Goal: Task Accomplishment & Management: Manage account settings

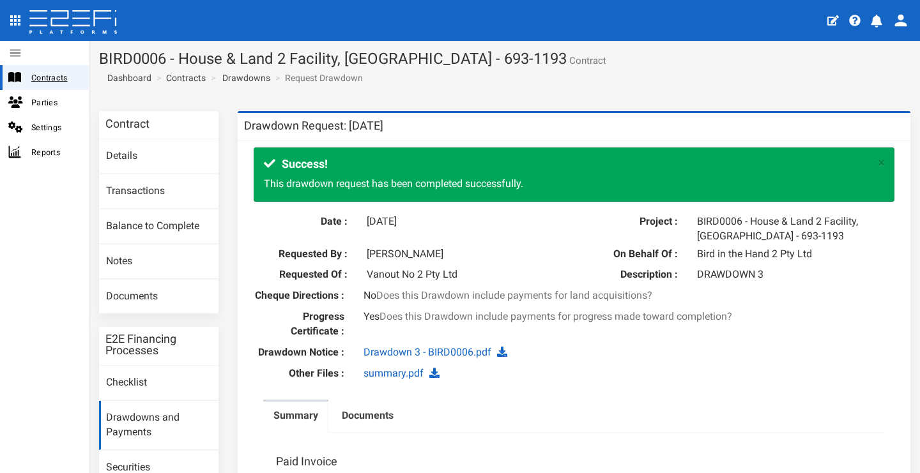
click at [47, 82] on span "Contracts" at bounding box center [54, 77] width 47 height 15
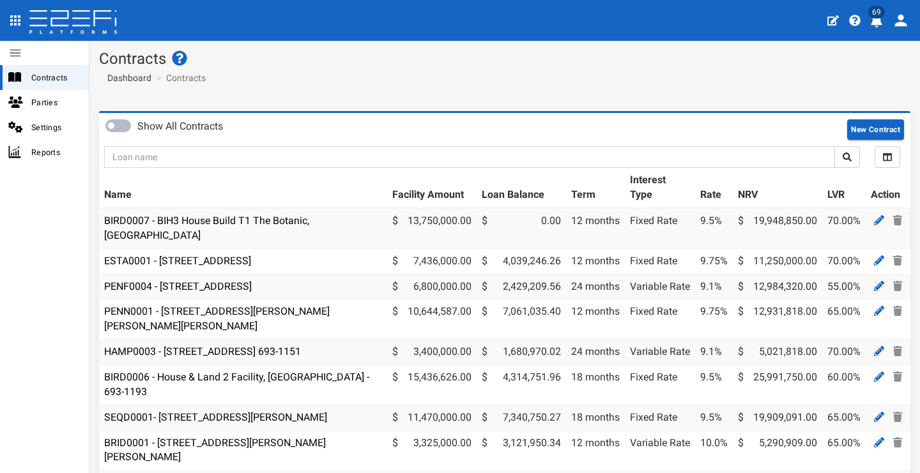
scroll to position [3, 0]
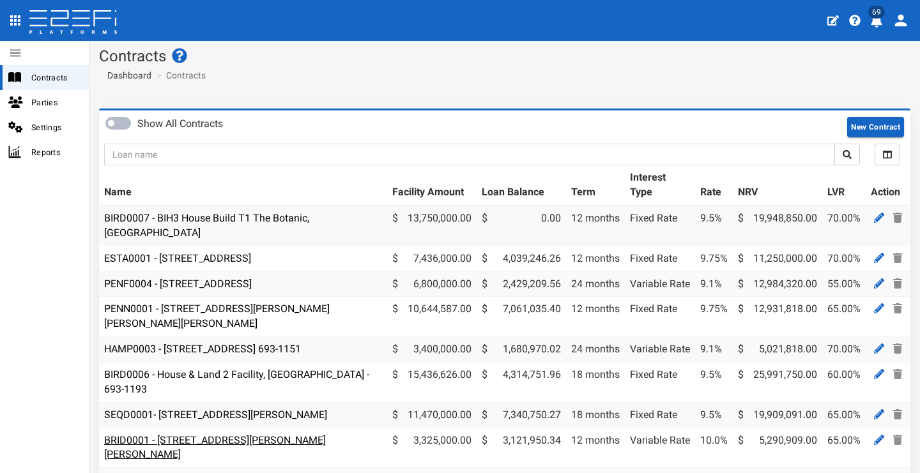
click at [277, 434] on link "BRID0001 - [STREET_ADDRESS][PERSON_NAME][PERSON_NAME]" at bounding box center [215, 447] width 222 height 27
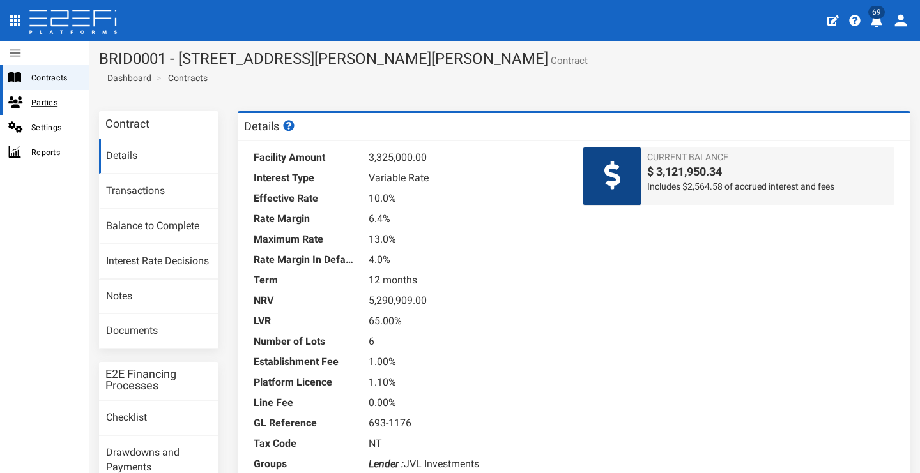
click at [62, 104] on span "Parties" at bounding box center [54, 102] width 47 height 15
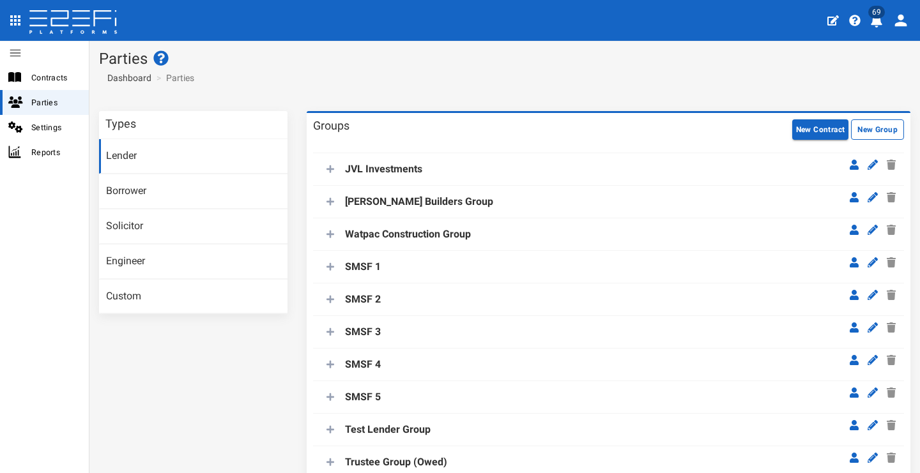
click at [215, 155] on link "Lender" at bounding box center [193, 156] width 188 height 34
click at [328, 173] on icon at bounding box center [330, 169] width 8 height 8
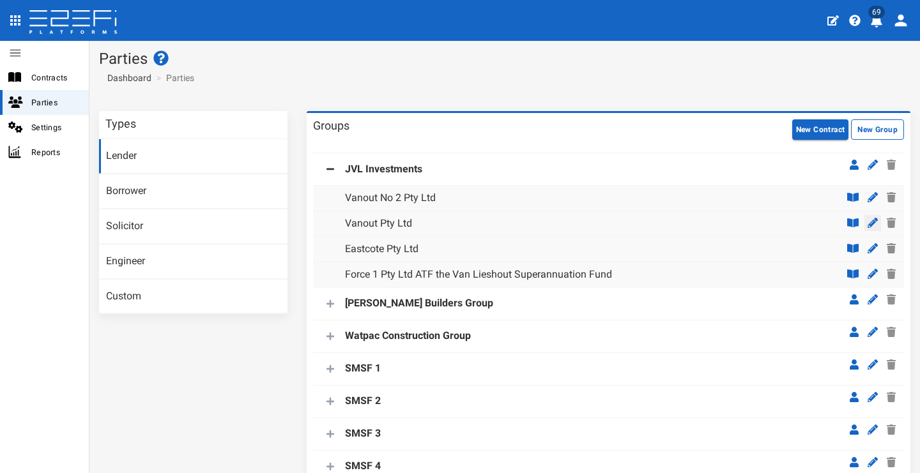
click at [867, 222] on icon at bounding box center [872, 223] width 10 height 10
type input "Vanout Pty Ltd"
type input "034111"
type input "440100"
type input "131852894"
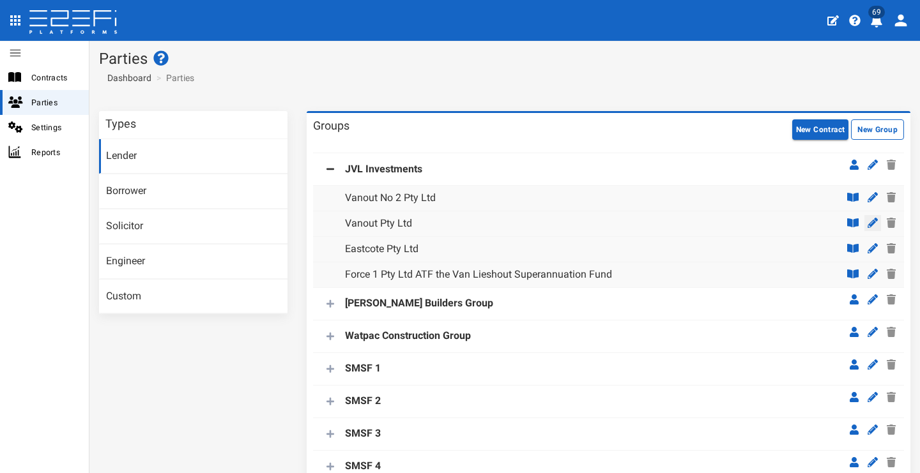
type input "0733680200"
type input "Suite 4"
type input "47 Park Road"
type input "Milton"
type input "QLD"
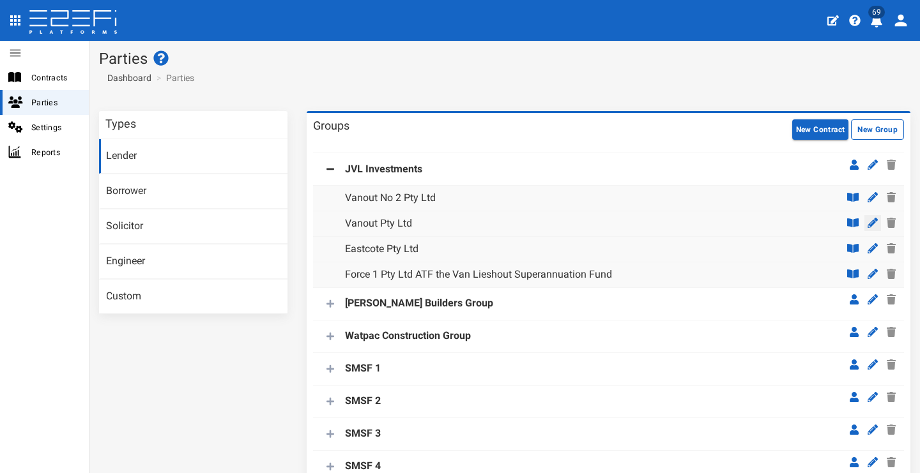
type input "4064"
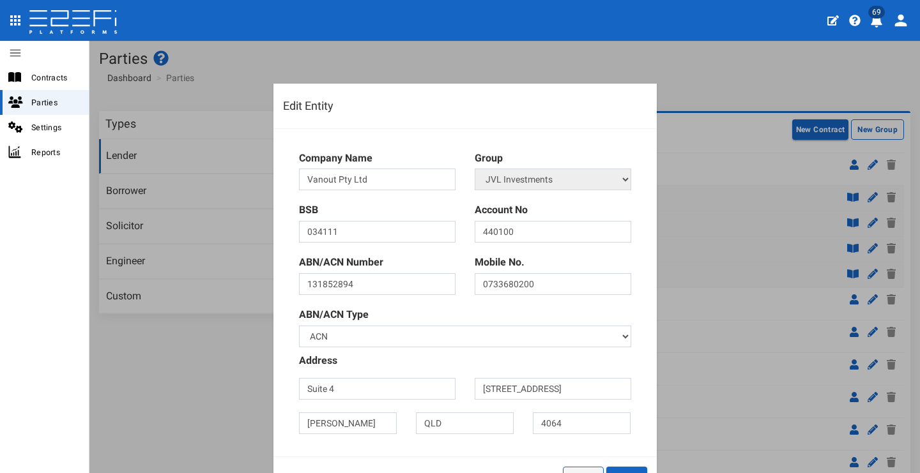
click at [573, 467] on button "Close" at bounding box center [583, 477] width 41 height 20
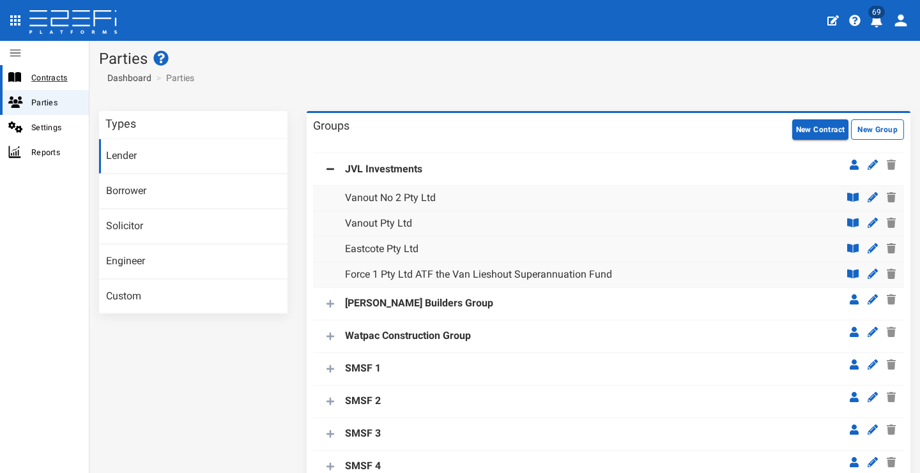
click at [44, 75] on span "Contracts" at bounding box center [54, 77] width 47 height 15
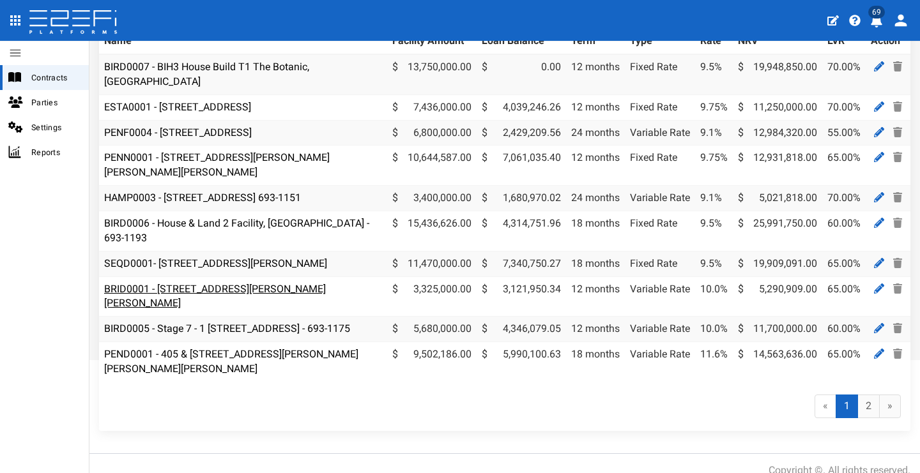
scroll to position [114, 0]
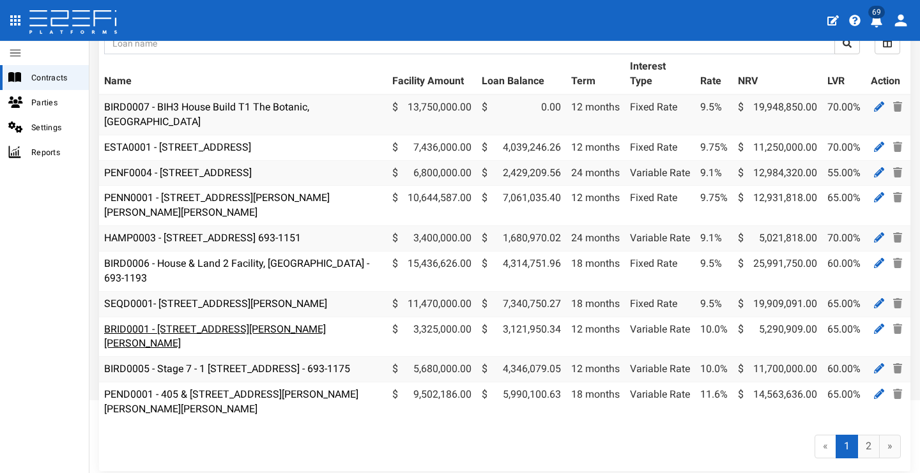
click at [288, 323] on link "BRID0001 - [STREET_ADDRESS][PERSON_NAME][PERSON_NAME]" at bounding box center [215, 336] width 222 height 27
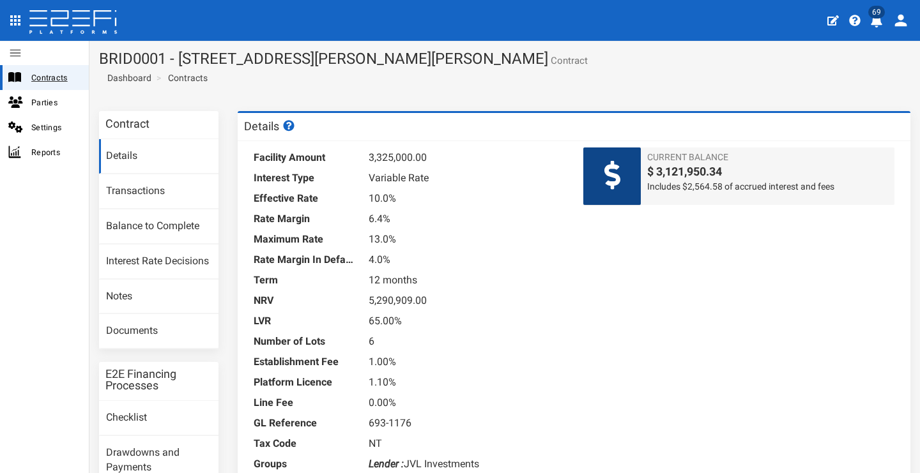
click at [65, 75] on span "Contracts" at bounding box center [54, 77] width 47 height 15
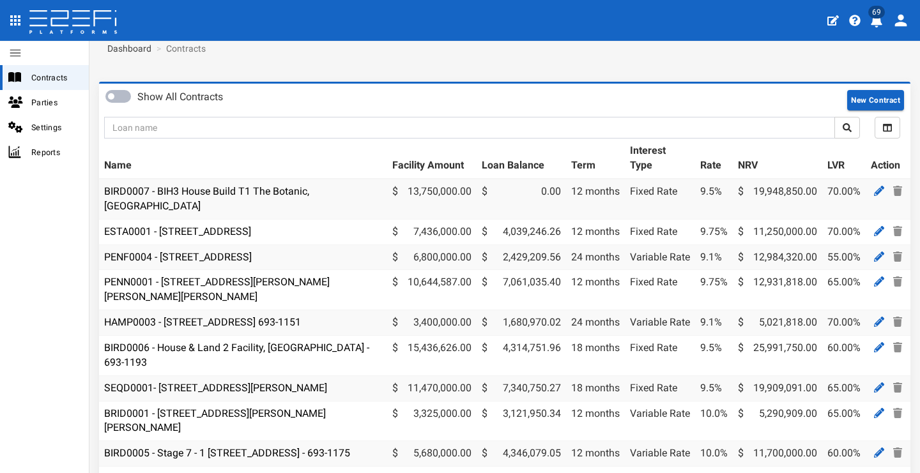
scroll to position [32, 0]
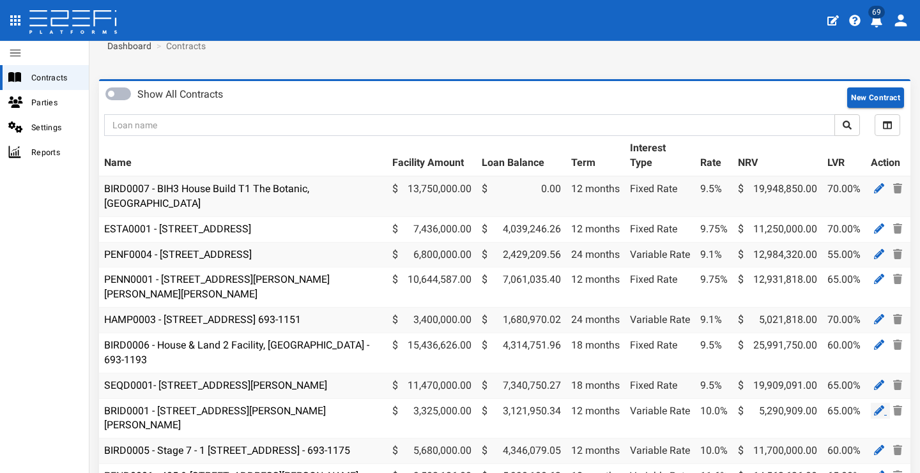
click at [874, 406] on icon at bounding box center [879, 411] width 10 height 10
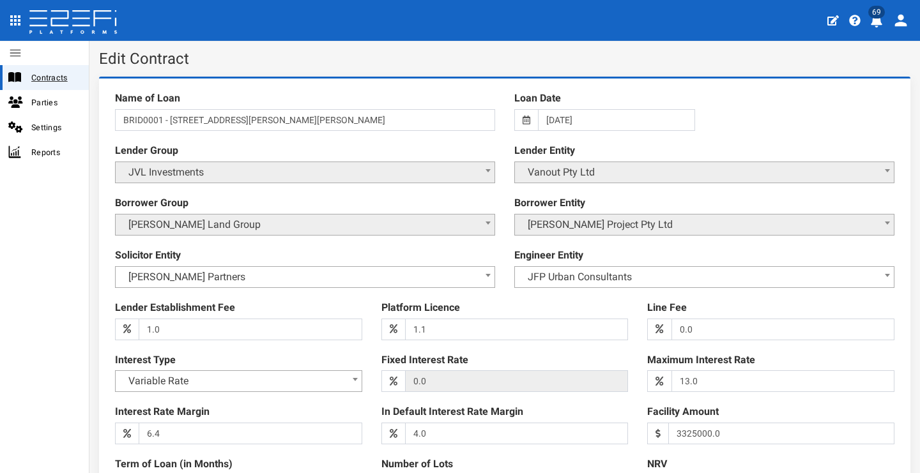
click at [48, 80] on span "Contracts" at bounding box center [54, 77] width 47 height 15
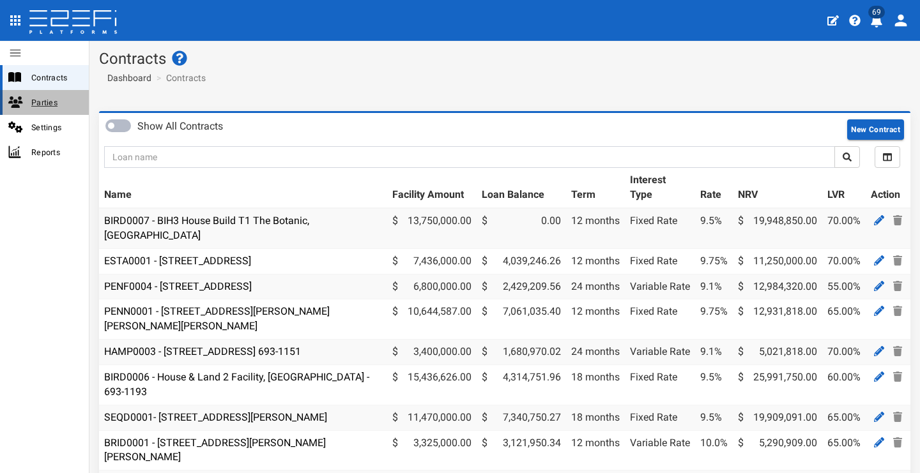
click at [50, 108] on span "Parties" at bounding box center [54, 102] width 47 height 15
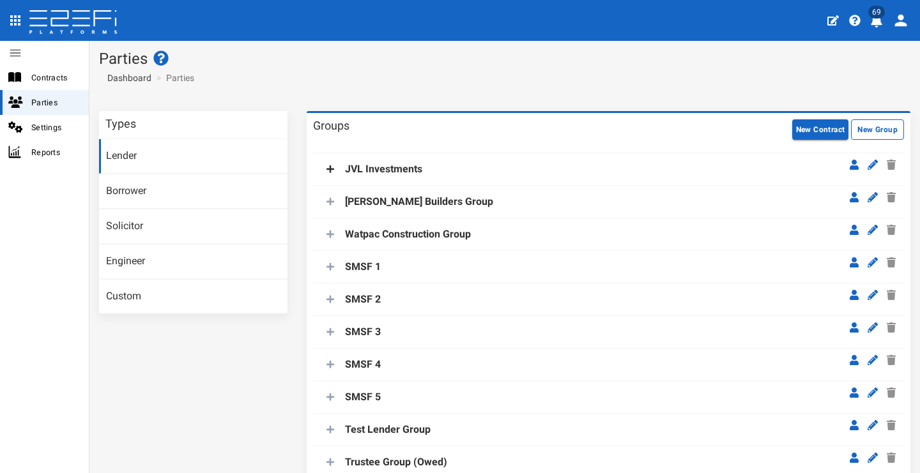
click at [330, 169] on icon at bounding box center [330, 169] width 8 height 9
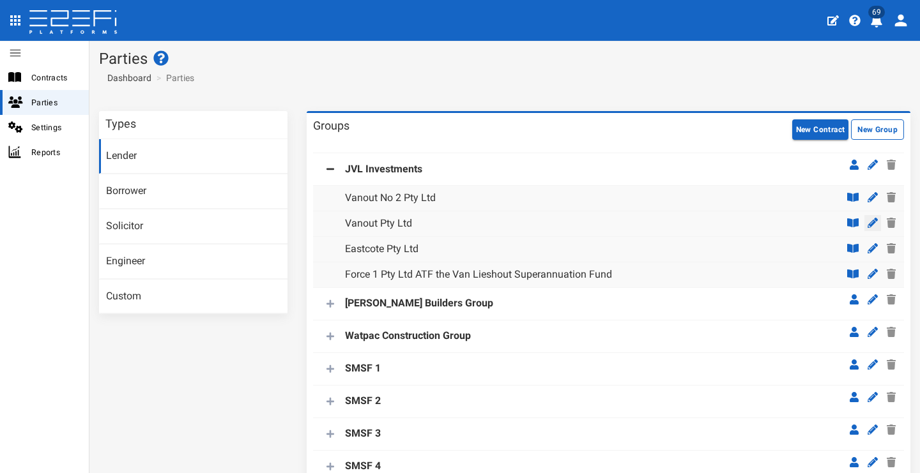
click at [867, 222] on icon at bounding box center [872, 223] width 10 height 10
type input "Vanout Pty Ltd"
type input "034111"
type input "440100"
type input "131852894"
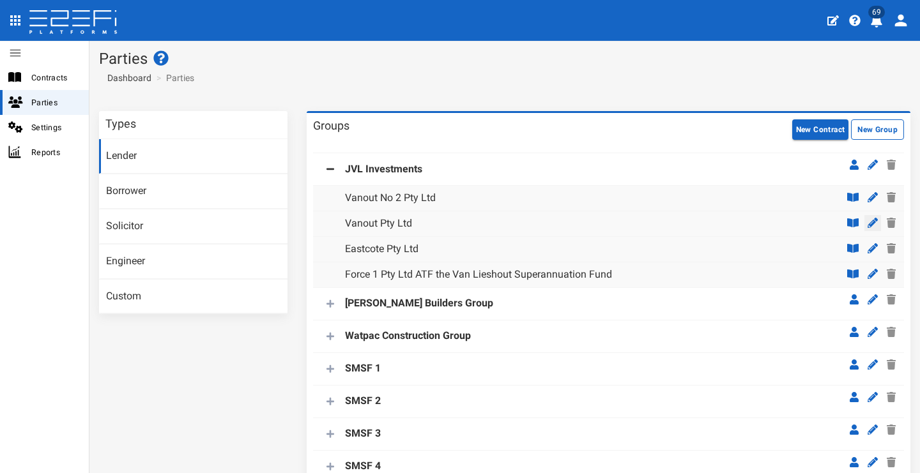
type input "0733680200"
type input "Suite 4"
type input "47 Park Road"
type input "Milton"
type input "QLD"
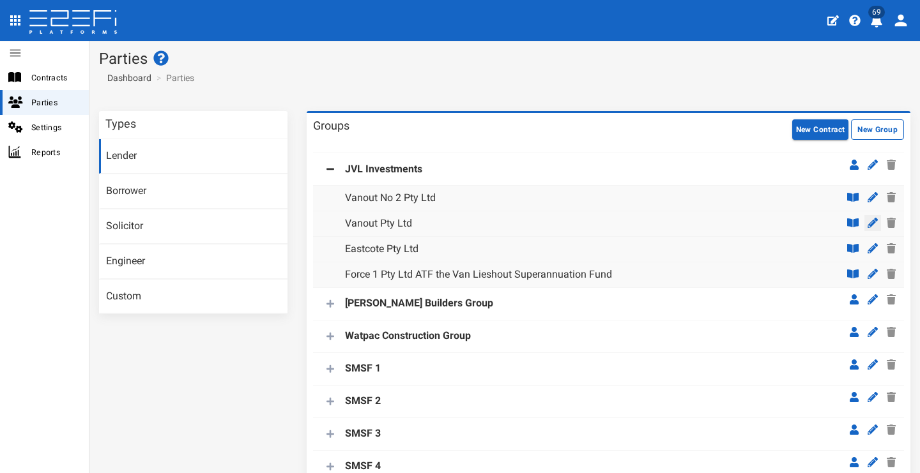
type input "4064"
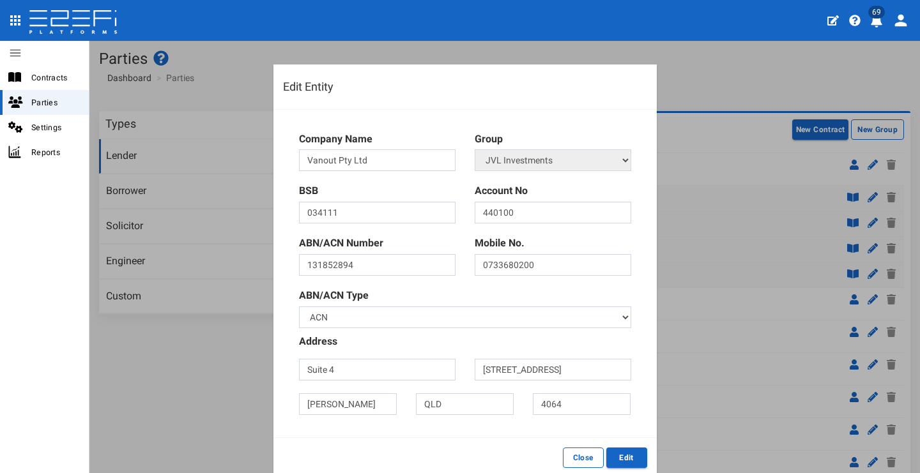
scroll to position [40, 0]
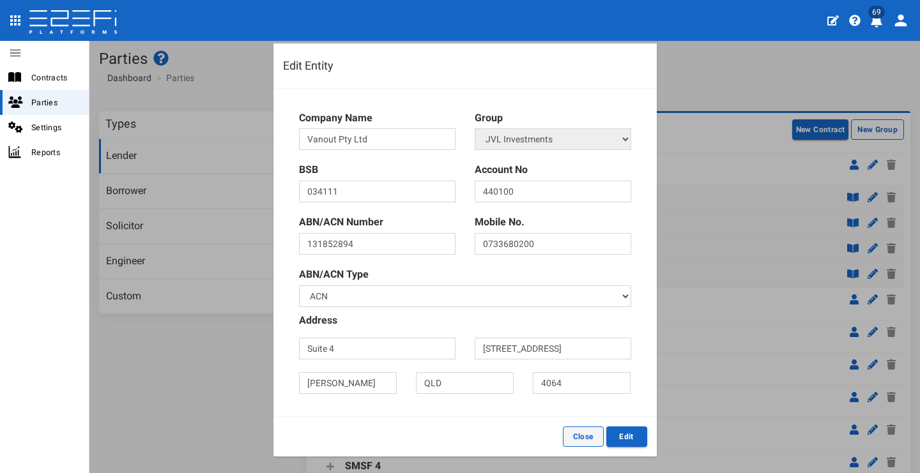
click at [584, 433] on button "Close" at bounding box center [583, 437] width 41 height 20
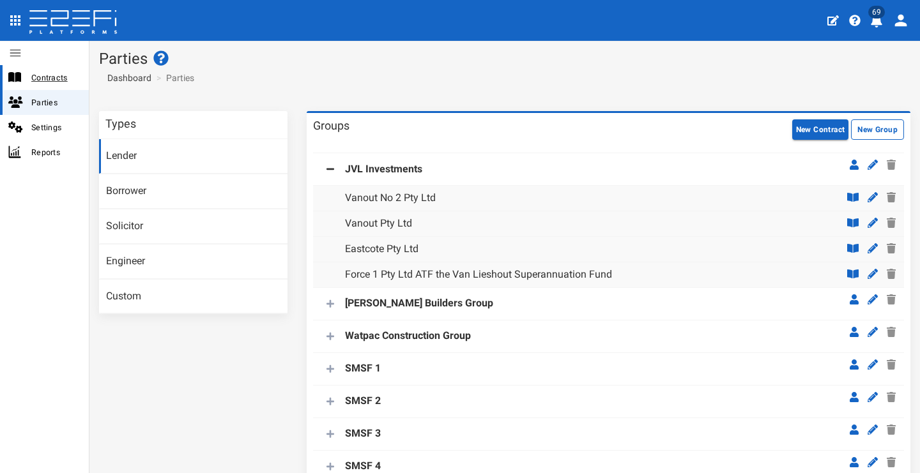
click at [38, 77] on span "Contracts" at bounding box center [54, 77] width 47 height 15
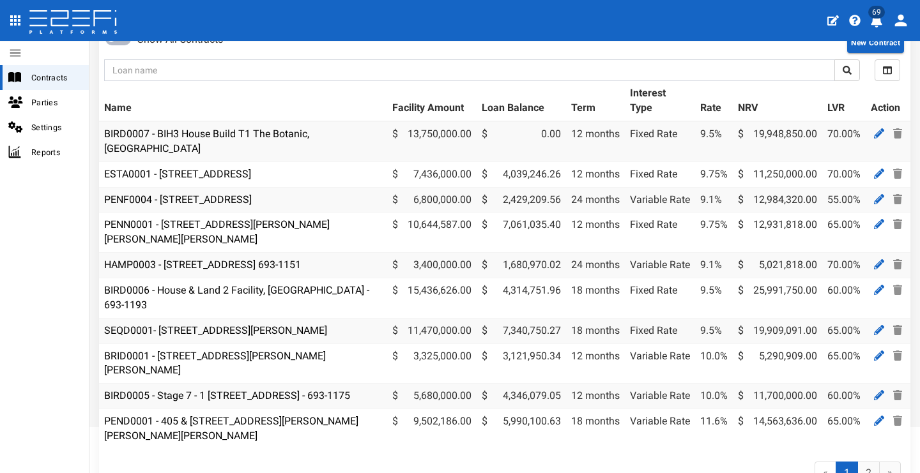
scroll to position [167, 0]
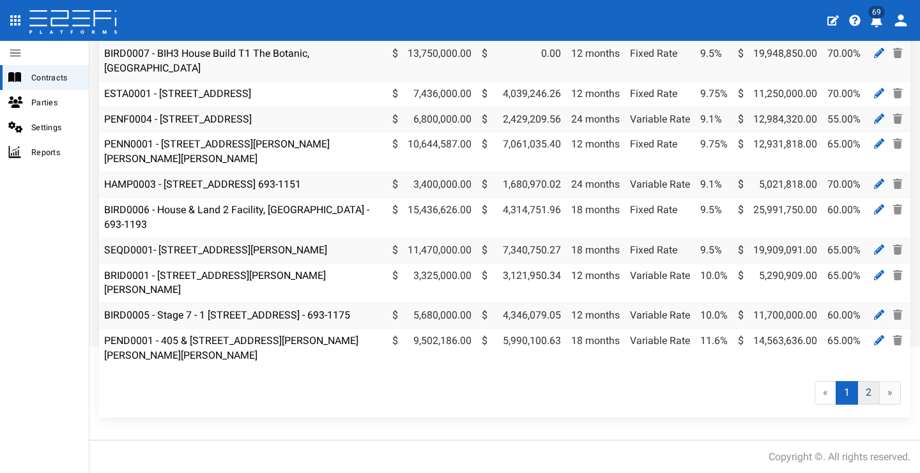
click at [861, 395] on link "2" at bounding box center [868, 393] width 22 height 24
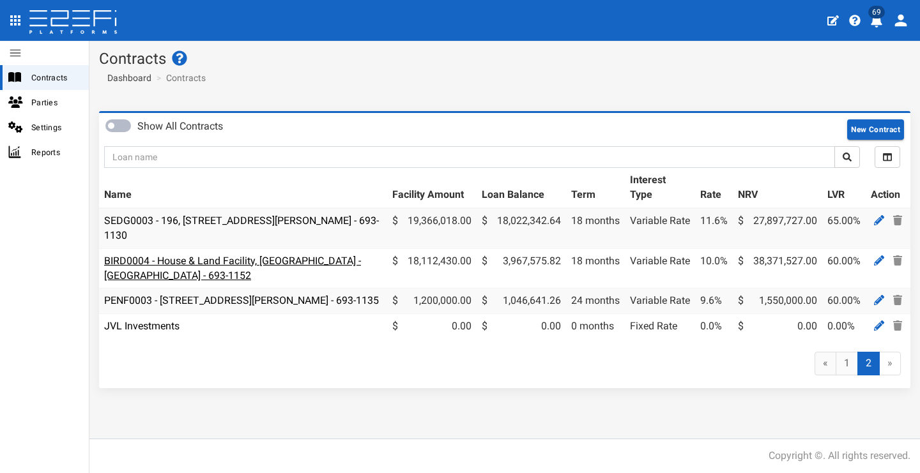
click at [198, 261] on link "BIRD0004 - House & Land Facility, [GEOGRAPHIC_DATA] - [GEOGRAPHIC_DATA] - 693-1…" at bounding box center [232, 268] width 257 height 27
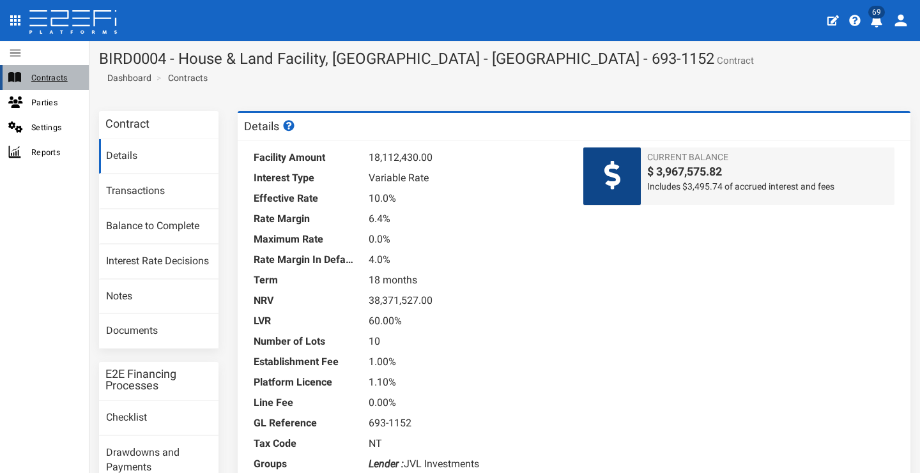
click at [63, 72] on span "Contracts" at bounding box center [54, 77] width 47 height 15
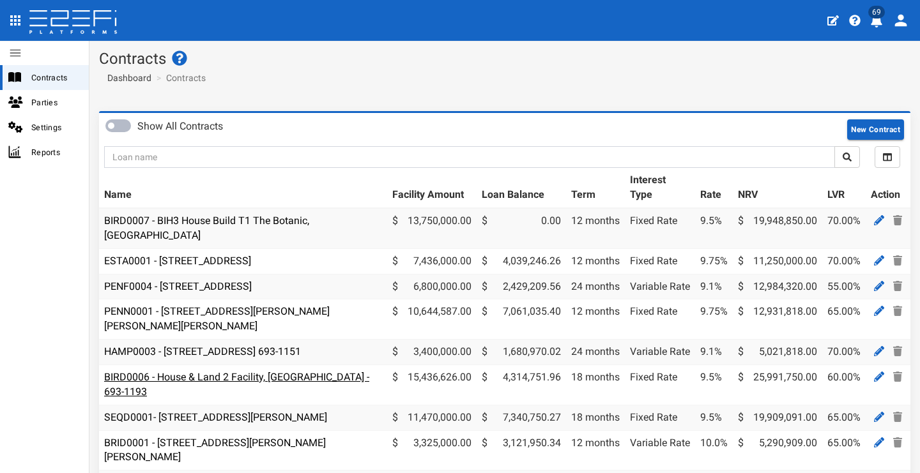
click at [247, 371] on link "BIRD0006 - House & Land 2 Facility, [GEOGRAPHIC_DATA] - 693-1193" at bounding box center [236, 384] width 265 height 27
